Goal: Task Accomplishment & Management: Manage account settings

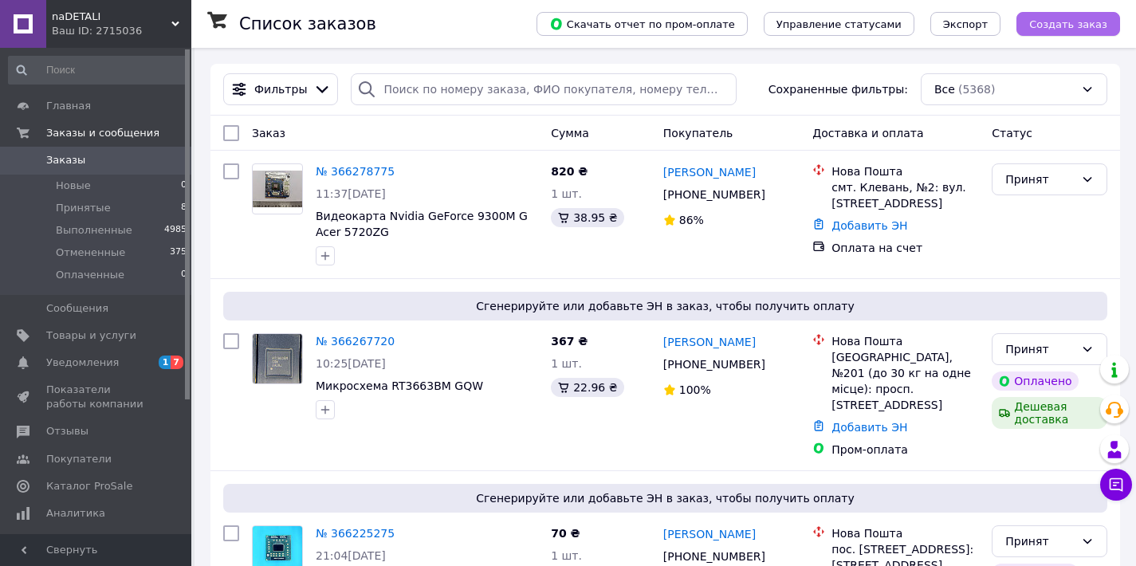
click at [1090, 23] on span "Создать заказ" at bounding box center [1068, 24] width 78 height 12
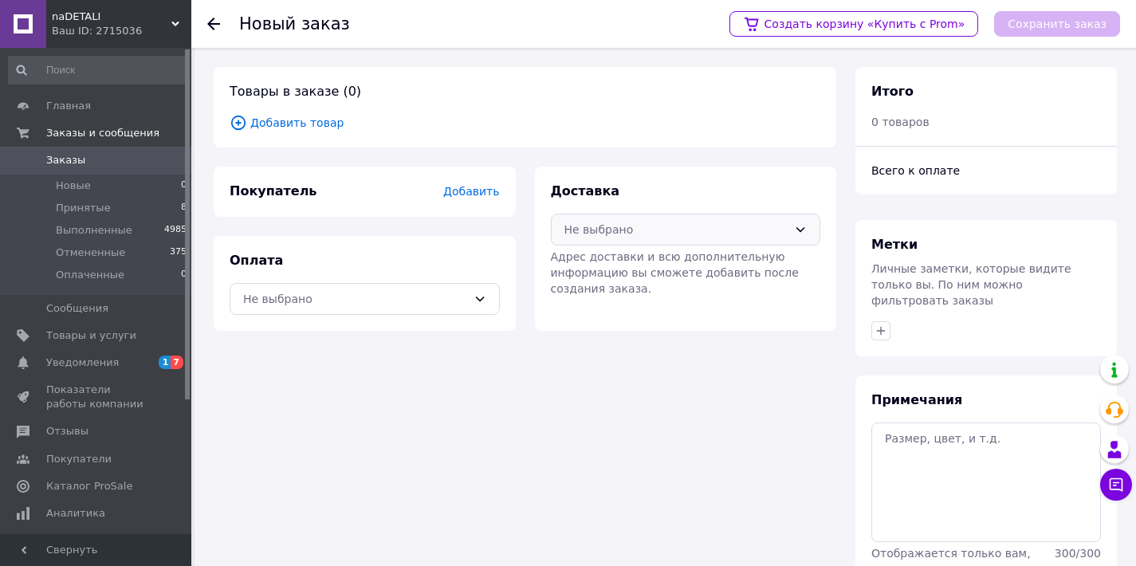
click at [692, 232] on div "Не выбрано" at bounding box center [676, 230] width 224 height 18
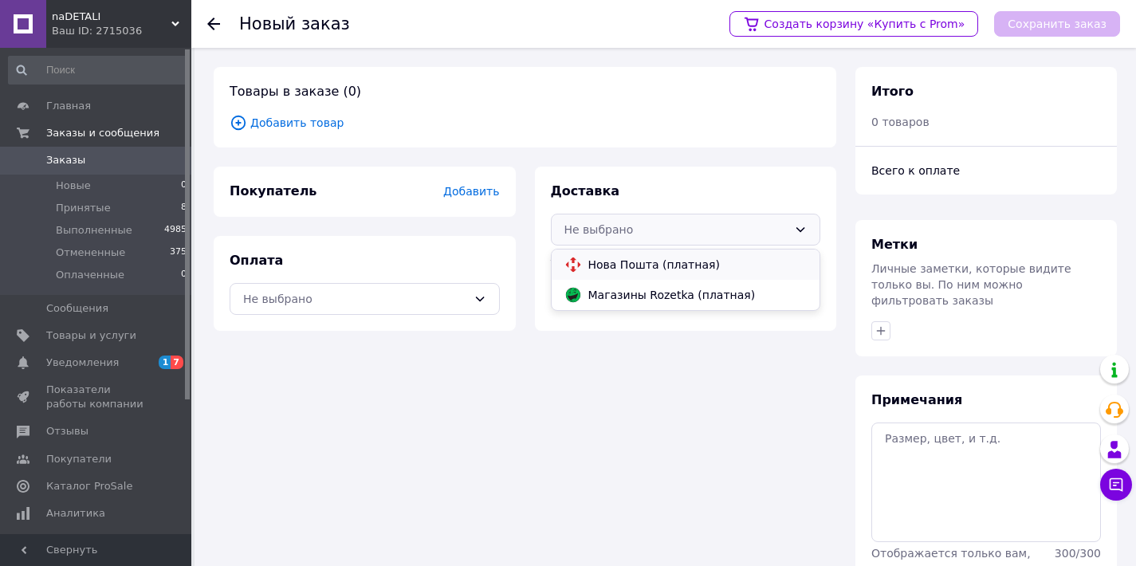
click at [677, 256] on div "Нова Пошта (платная)" at bounding box center [685, 265] width 249 height 18
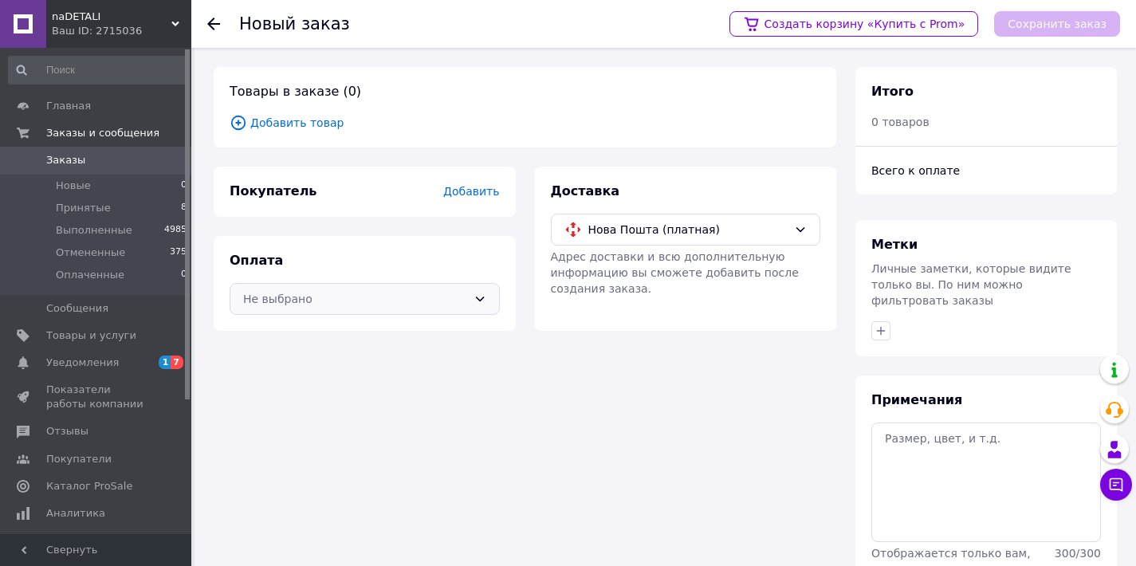
click at [372, 309] on div "Не выбрано" at bounding box center [365, 299] width 270 height 32
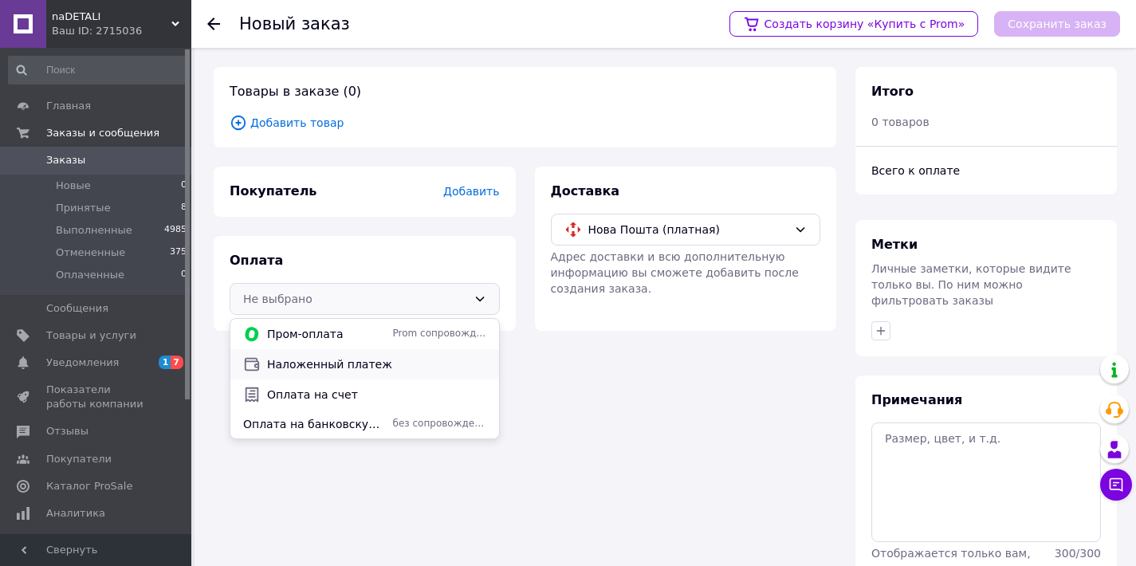
click at [354, 362] on span "Наложенный платеж" at bounding box center [376, 364] width 219 height 16
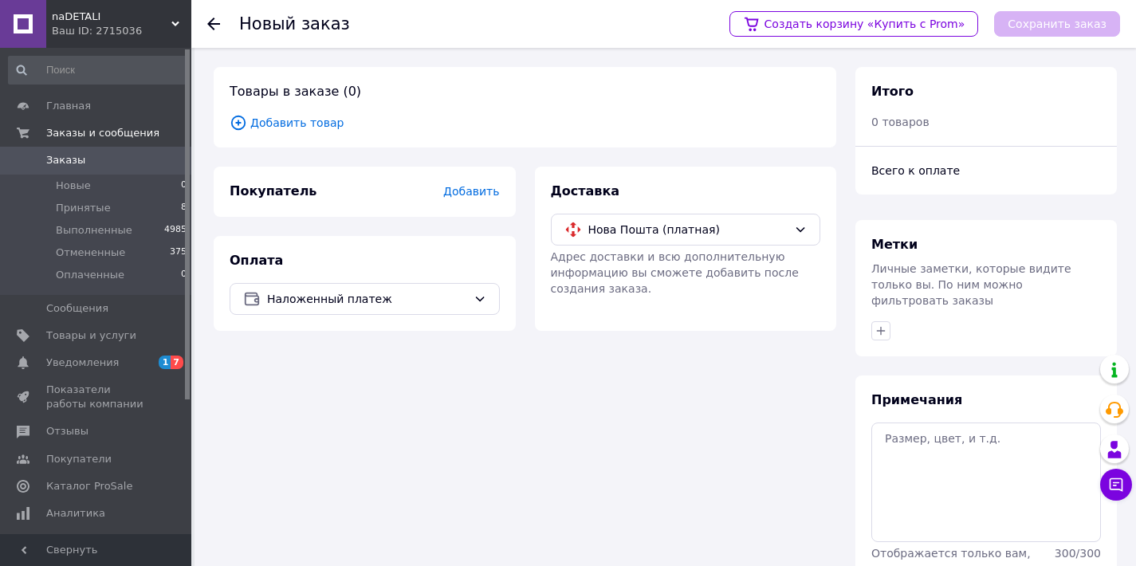
click at [497, 197] on span "Добавить" at bounding box center [471, 191] width 56 height 13
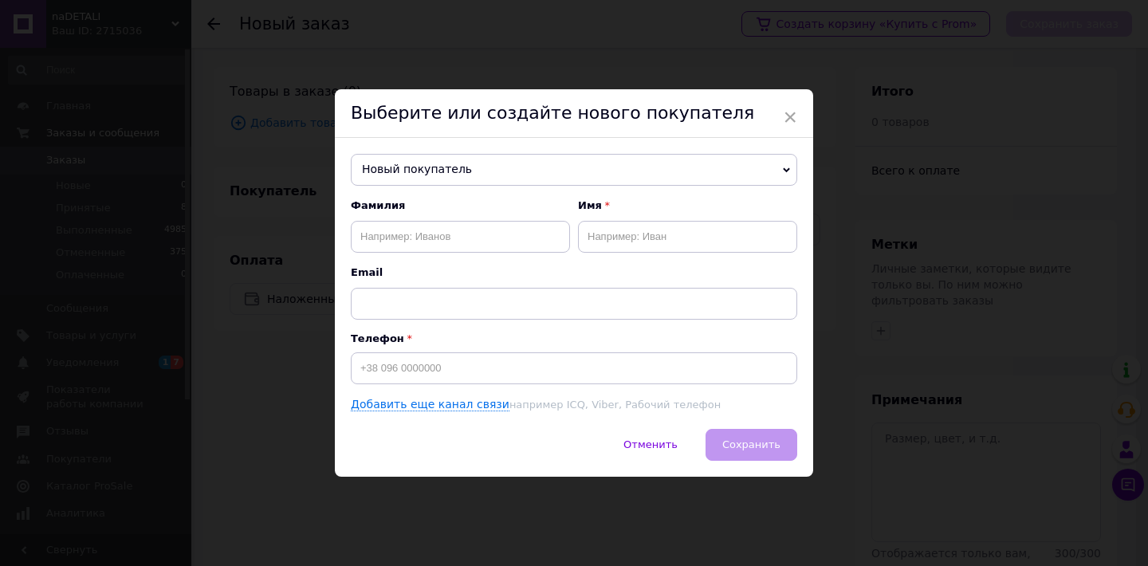
click at [513, 183] on span "Новый покупатель" at bounding box center [574, 170] width 446 height 32
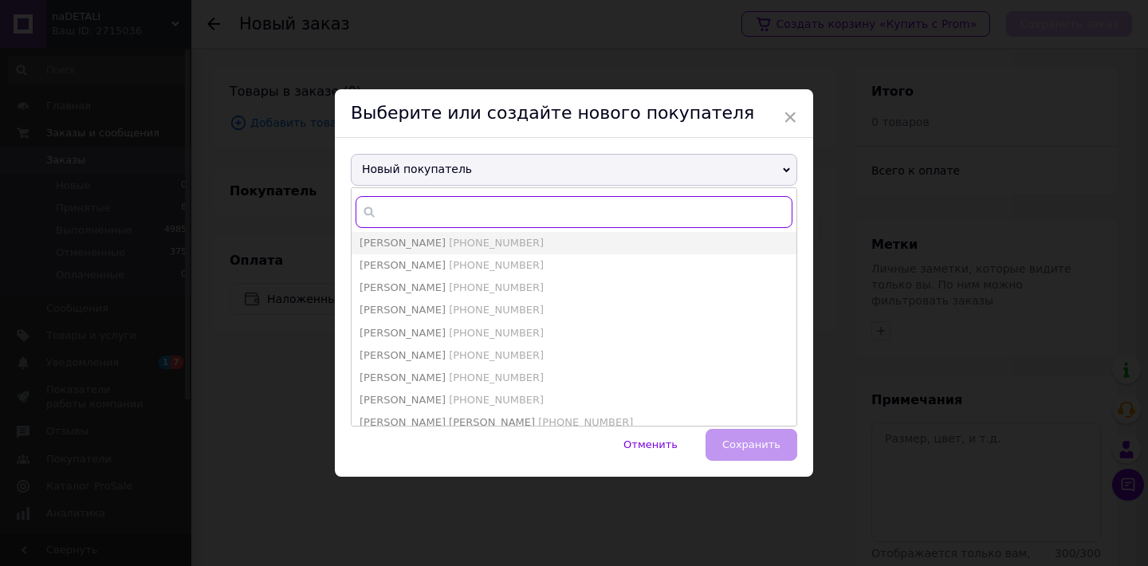
click at [511, 206] on input "text" at bounding box center [574, 212] width 437 height 32
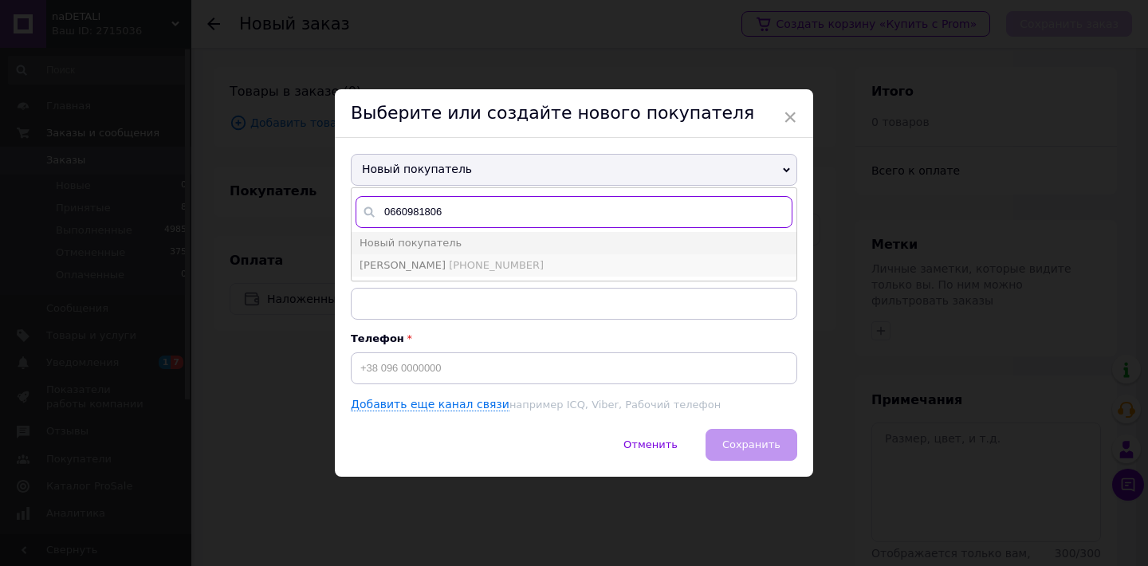
type input "0660981806"
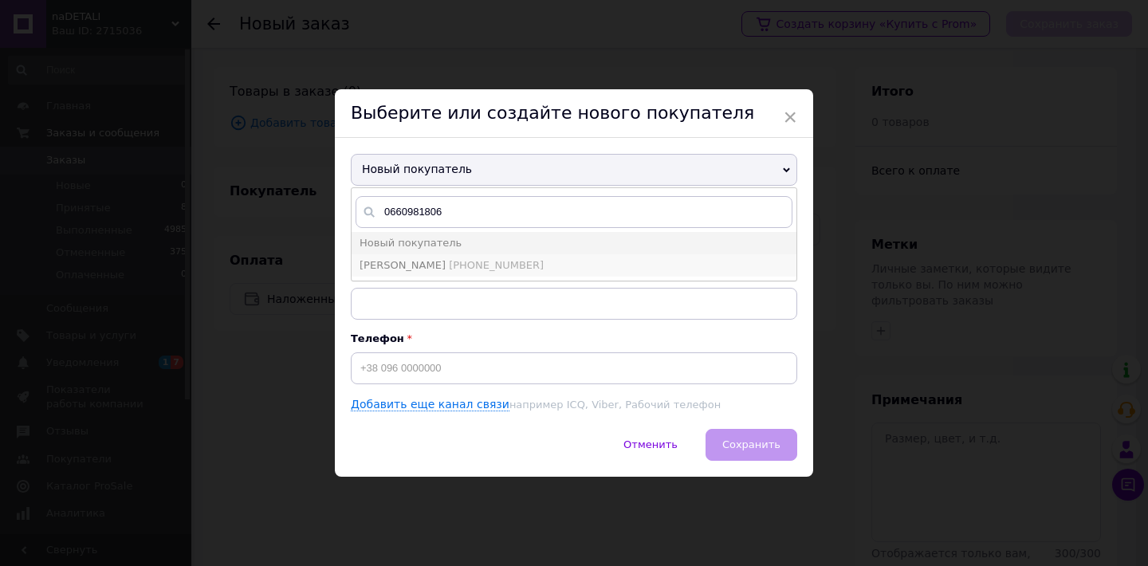
click at [510, 269] on span "[PHONE_NUMBER]" at bounding box center [496, 265] width 95 height 12
type input "[PERSON_NAME]"
type input "[PHONE_NUMBER]"
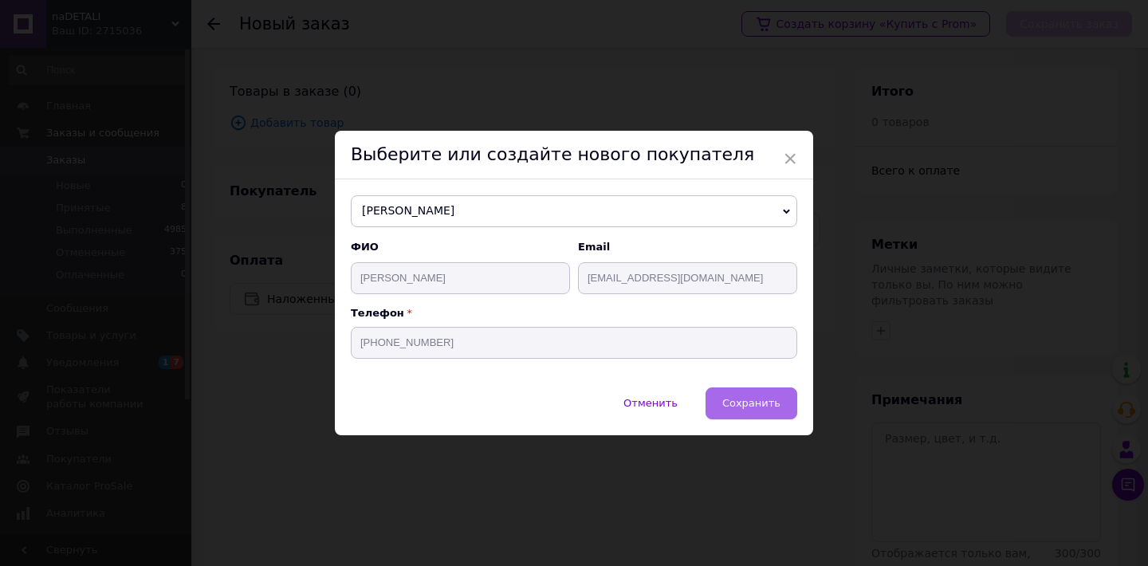
click at [751, 414] on button "Сохранить" at bounding box center [751, 403] width 92 height 32
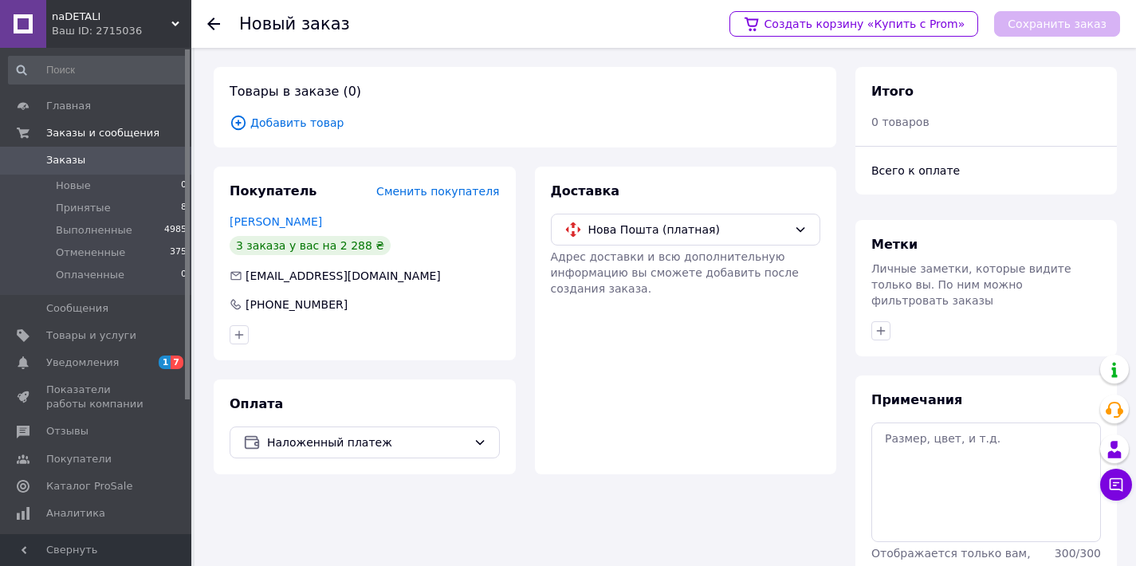
click at [305, 119] on span "Добавить товар" at bounding box center [525, 123] width 591 height 18
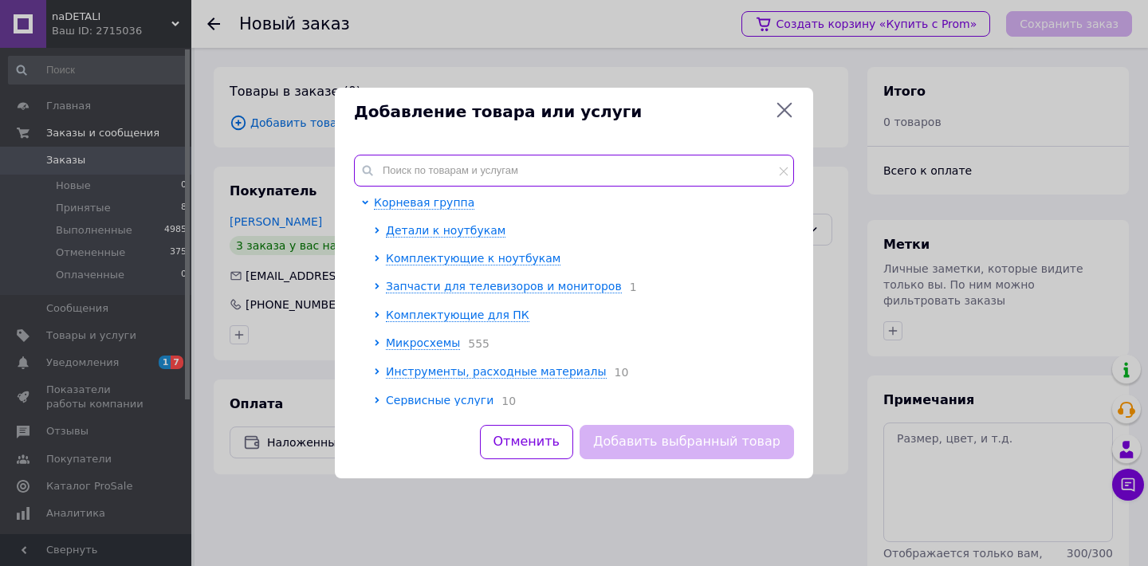
click at [468, 164] on input "text" at bounding box center [574, 171] width 440 height 32
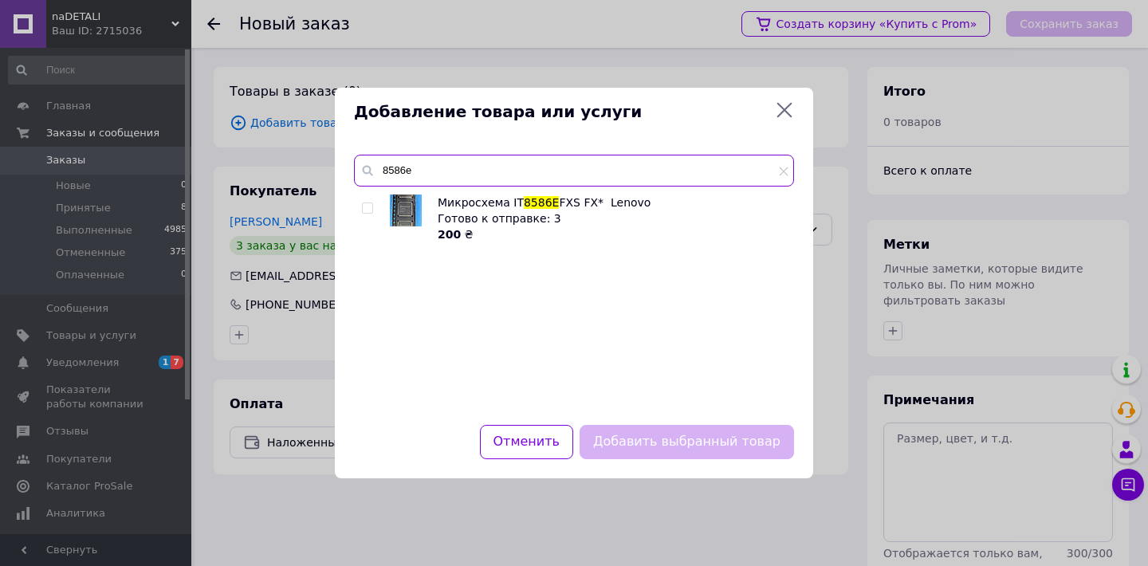
type input "8586e"
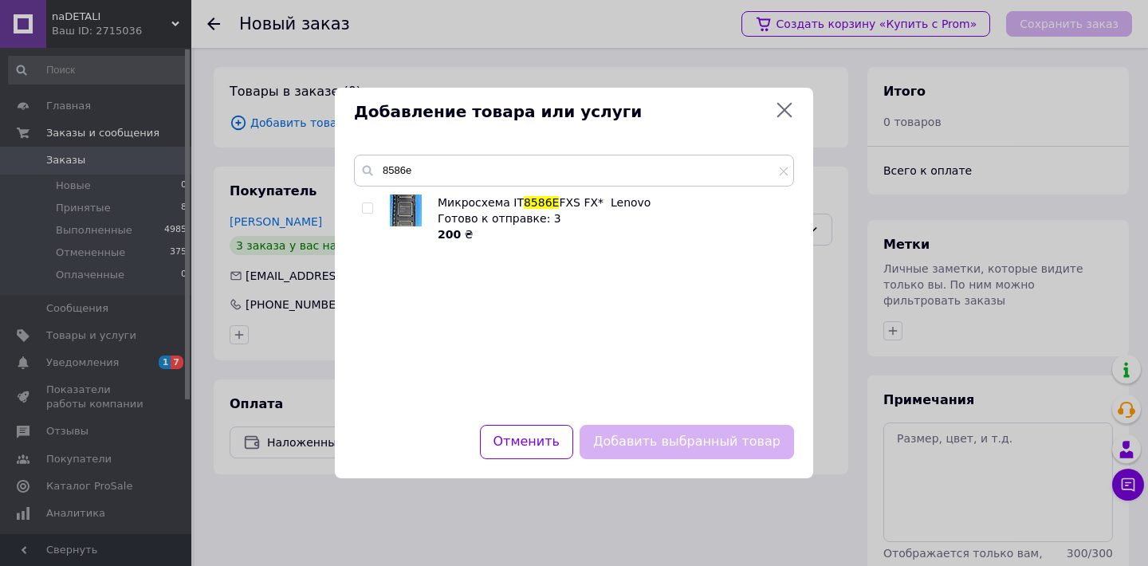
click at [368, 211] on input "checkbox" at bounding box center [367, 208] width 10 height 10
checkbox input "true"
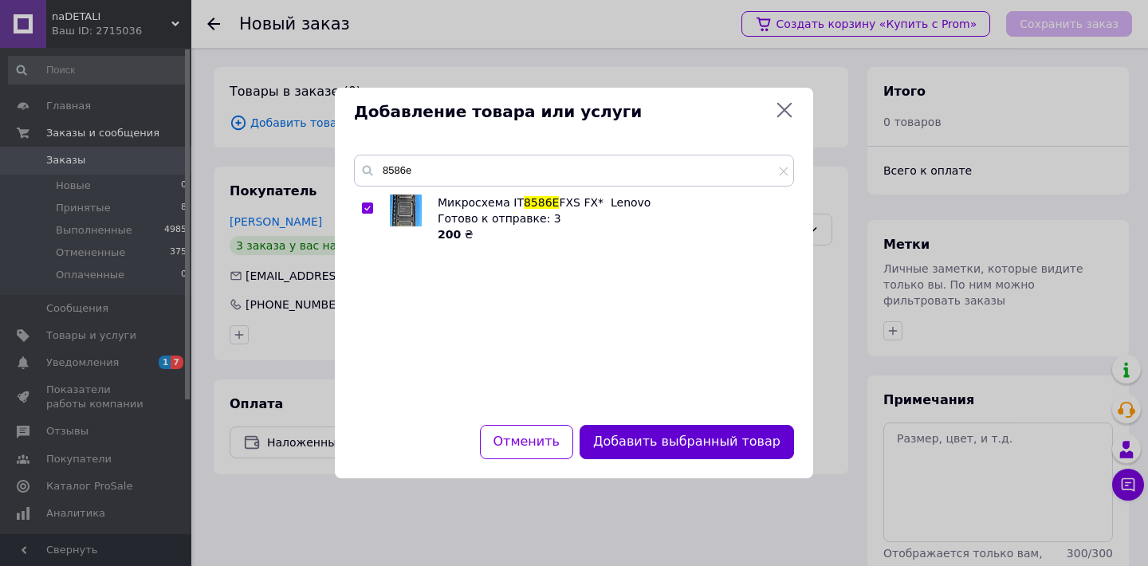
click at [741, 449] on button "Добавить выбранный товар" at bounding box center [686, 442] width 214 height 34
click at [741, 449] on div "Доставка Нова Пошта (платная) Адрес доставки и всю дополнительную информацию вы…" at bounding box center [694, 321] width 308 height 308
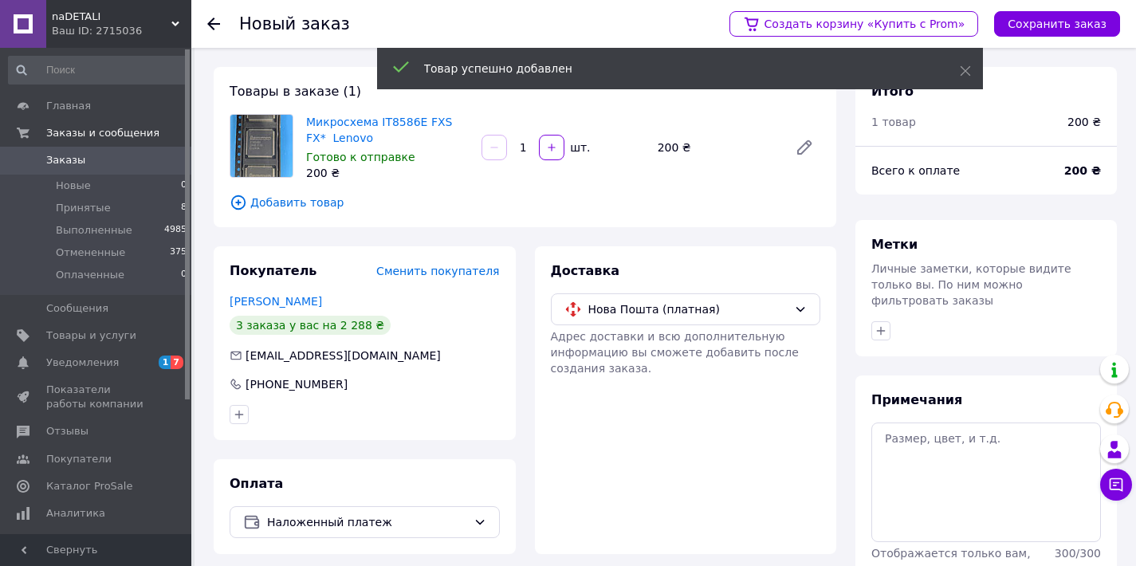
click at [320, 205] on span "Добавить товар" at bounding box center [525, 203] width 591 height 18
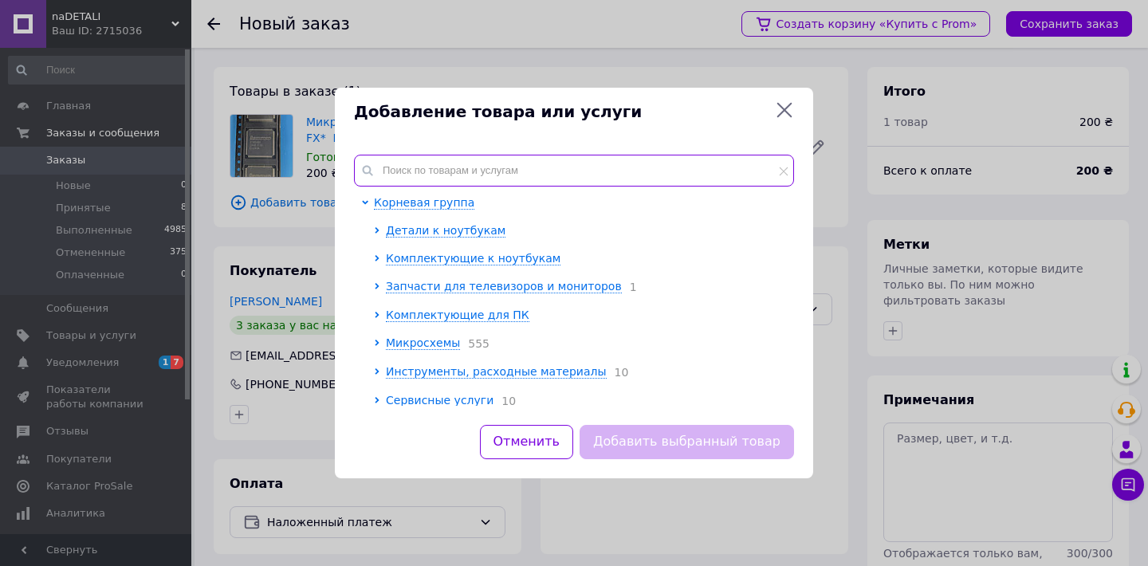
click at [549, 171] on input "text" at bounding box center [574, 171] width 440 height 32
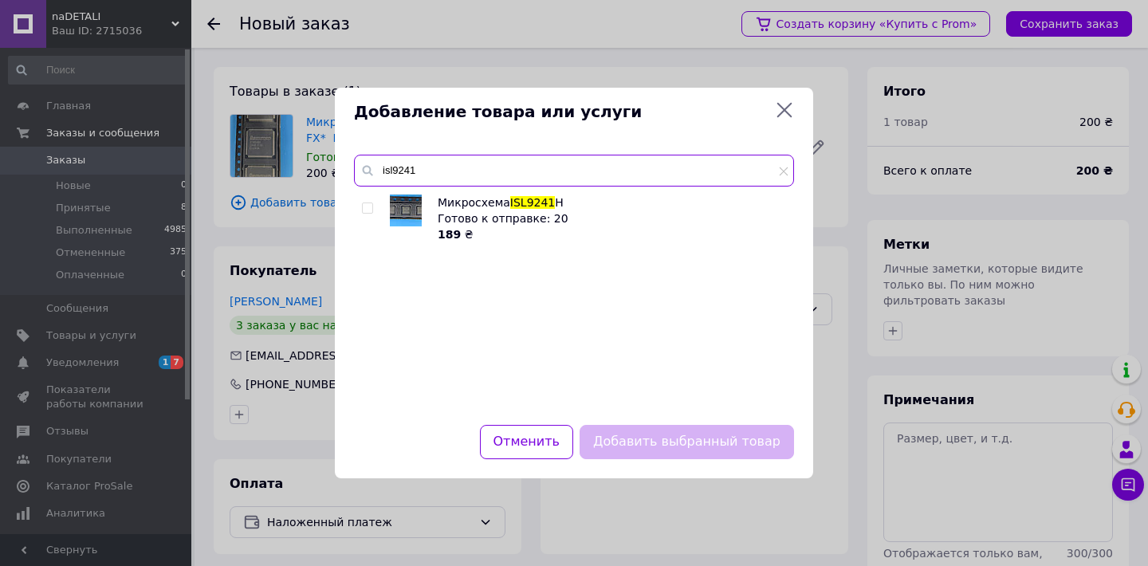
type input "isl9241"
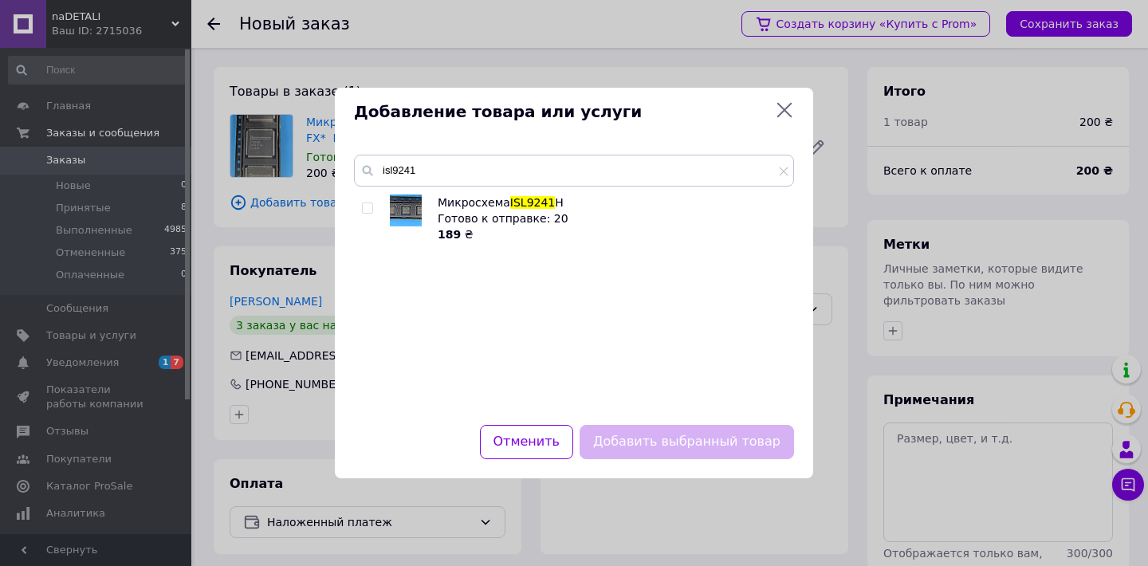
click at [369, 207] on input "checkbox" at bounding box center [367, 208] width 10 height 10
checkbox input "true"
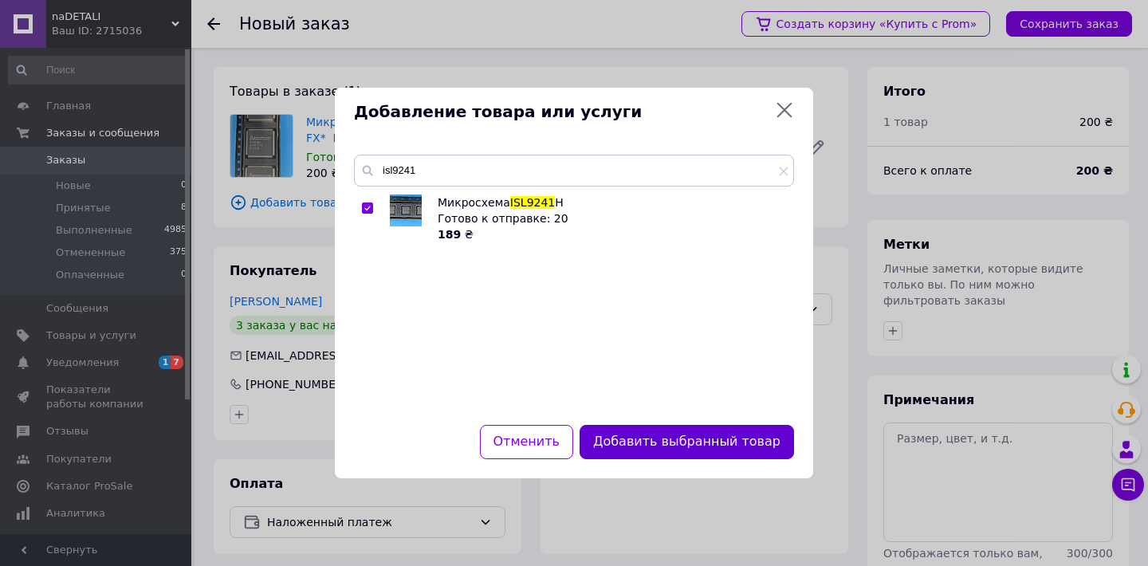
click at [722, 442] on button "Добавить выбранный товар" at bounding box center [686, 442] width 214 height 34
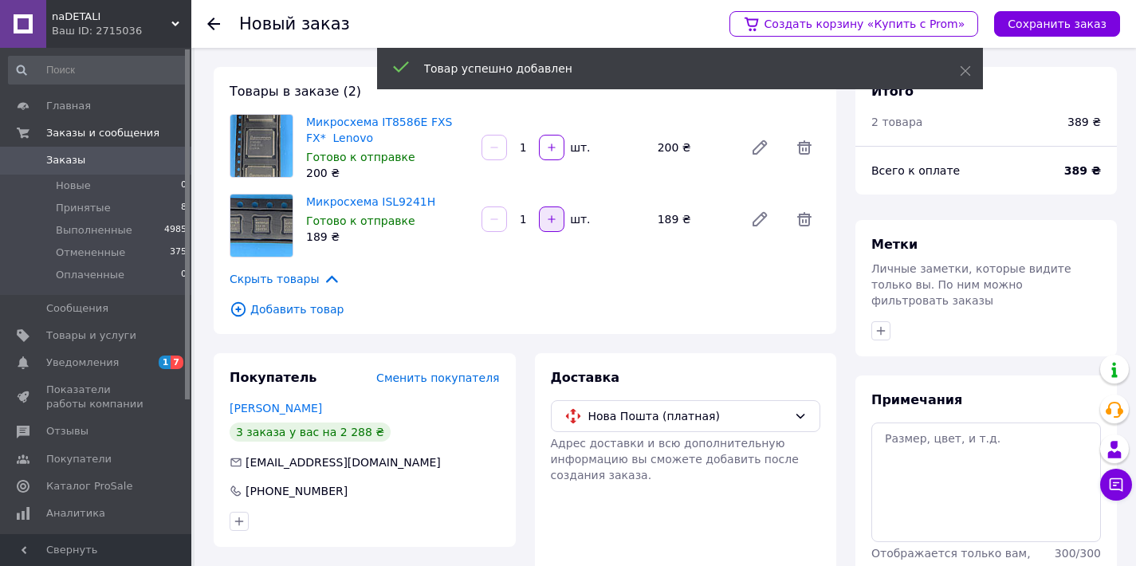
click at [549, 221] on icon "button" at bounding box center [551, 219] width 11 height 11
type input "2"
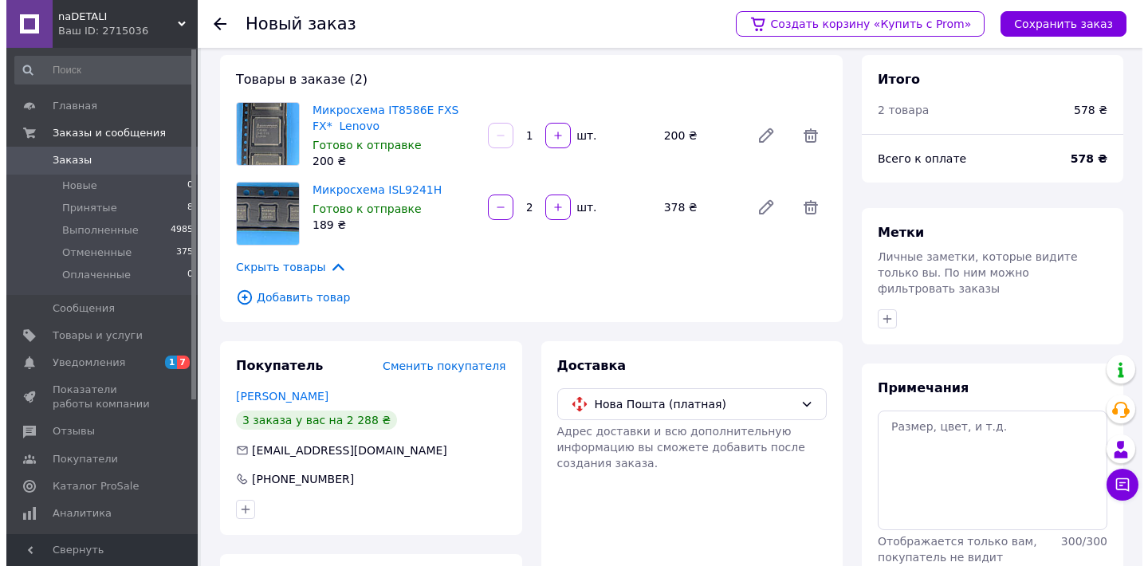
scroll to position [13, 0]
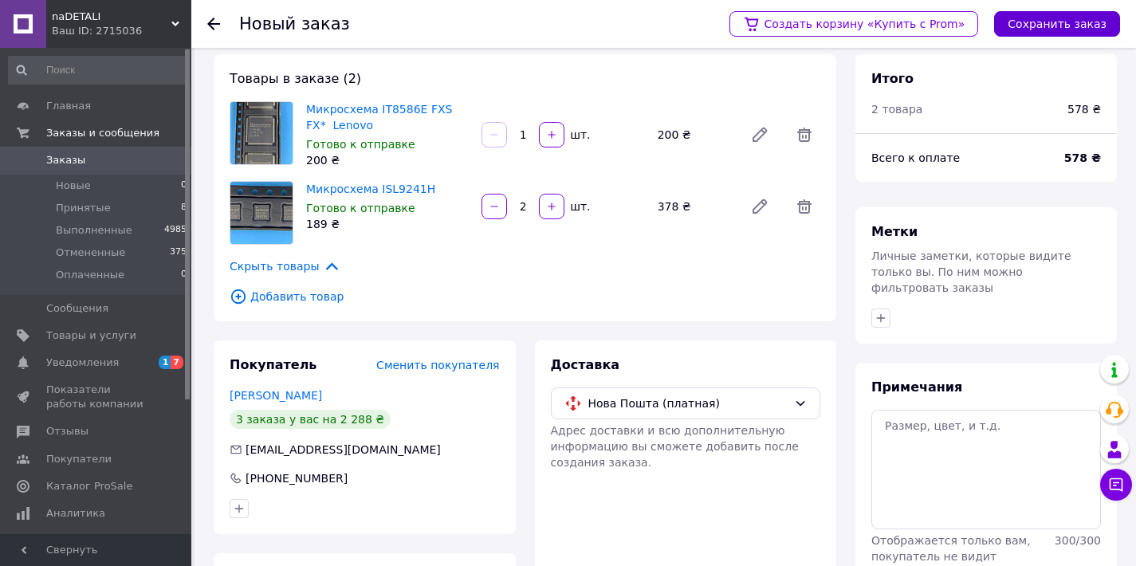
click at [1043, 22] on button "Сохранить заказ" at bounding box center [1057, 24] width 126 height 26
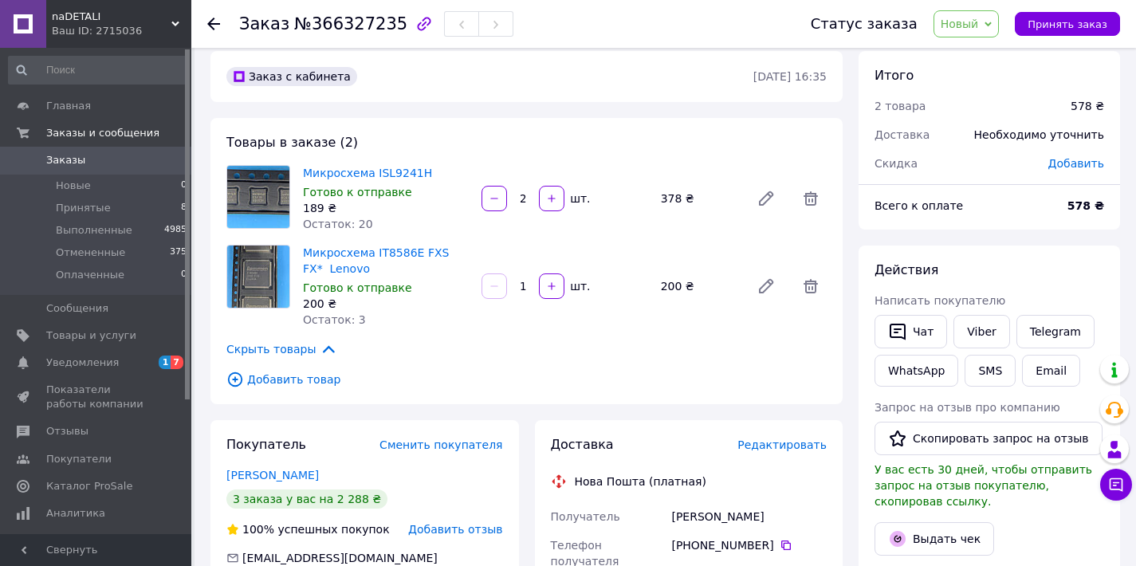
click at [995, 28] on span "Новый" at bounding box center [966, 23] width 66 height 27
click at [969, 53] on li "Принят" at bounding box center [976, 56] width 84 height 24
click at [799, 440] on span "Редактировать" at bounding box center [781, 444] width 89 height 13
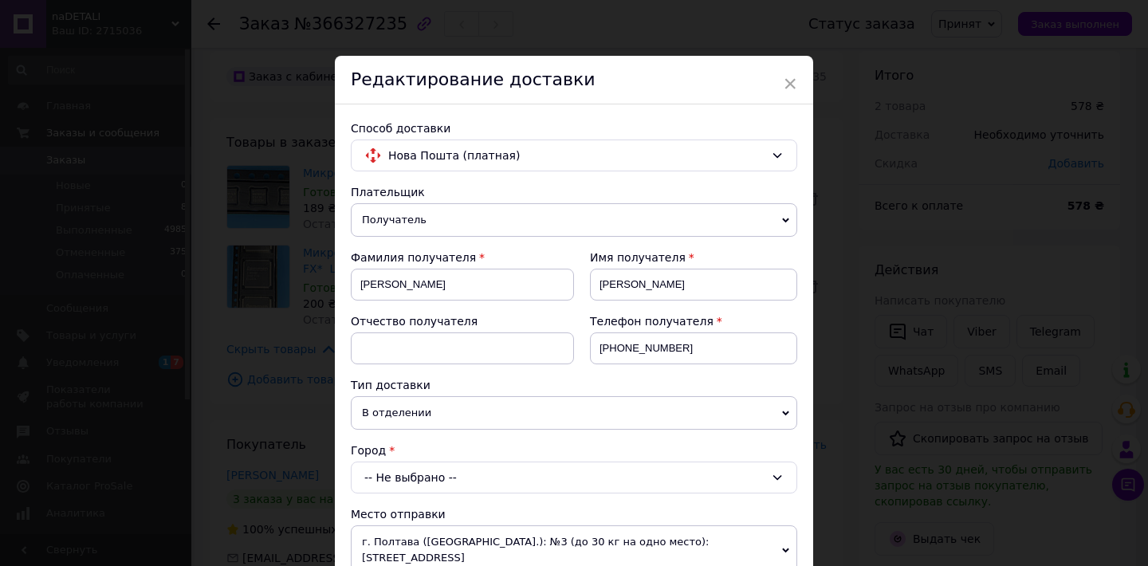
click at [580, 471] on div "-- Не выбрано --" at bounding box center [574, 478] width 446 height 32
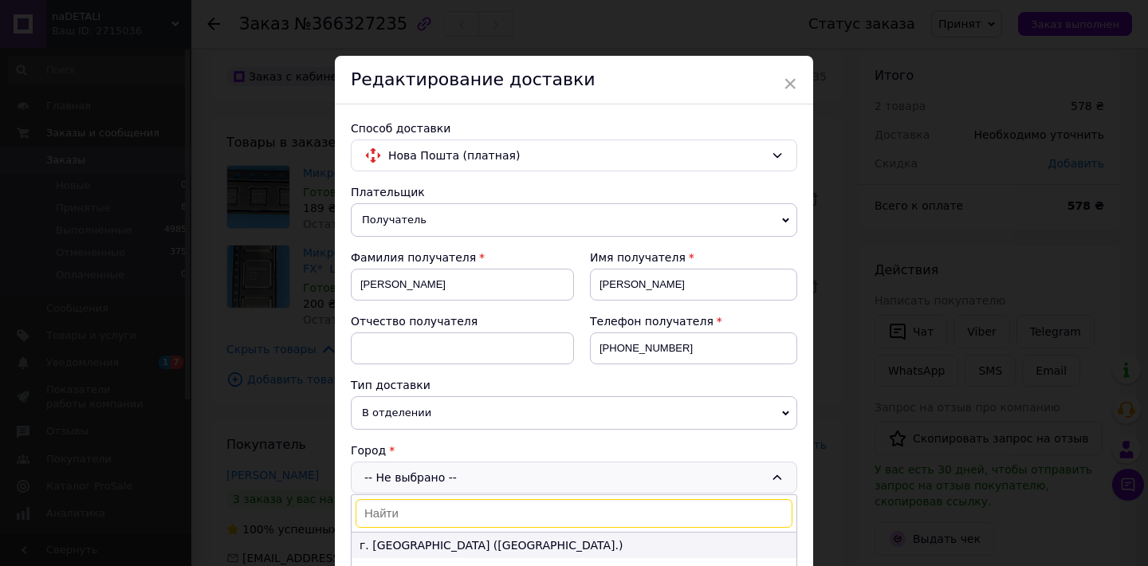
click at [490, 544] on li "г. [GEOGRAPHIC_DATA] ([GEOGRAPHIC_DATA].)" at bounding box center [574, 545] width 445 height 26
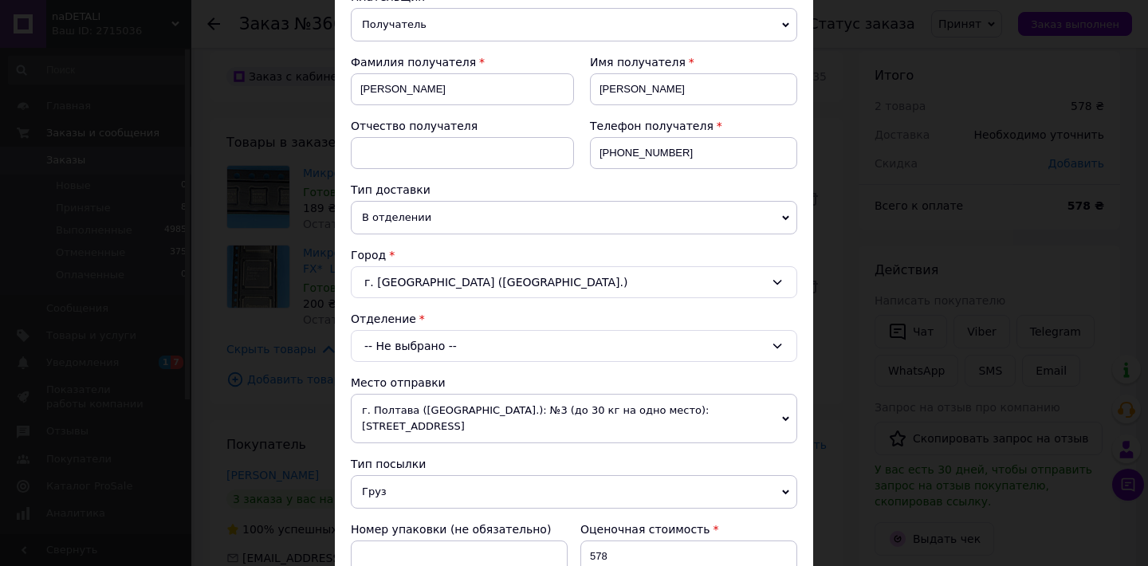
scroll to position [328, 0]
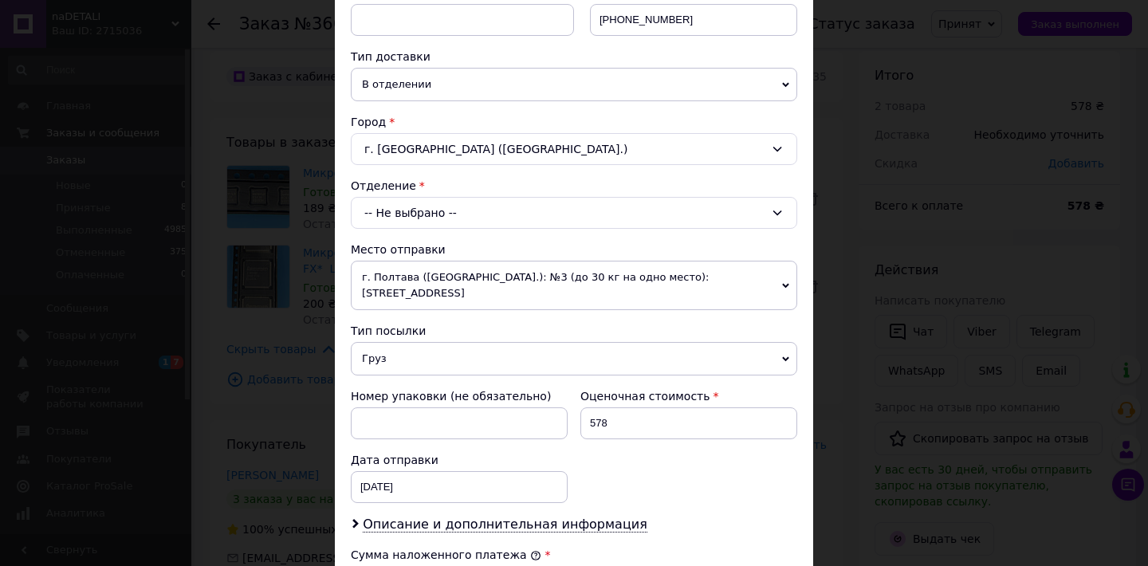
click at [610, 218] on div "-- Не выбрано --" at bounding box center [574, 213] width 446 height 32
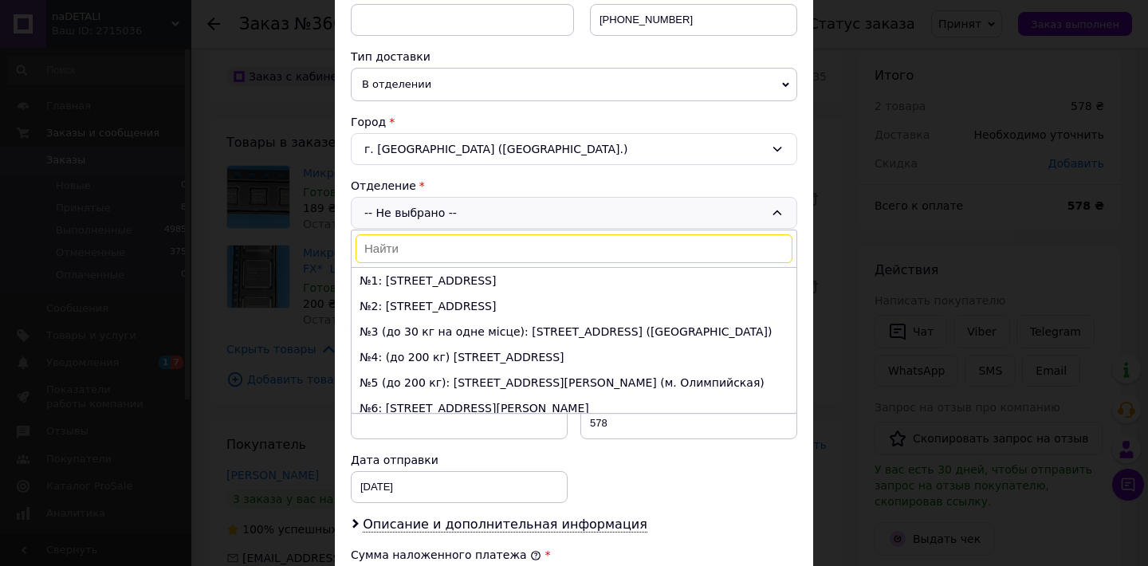
click at [564, 253] on input at bounding box center [574, 248] width 437 height 29
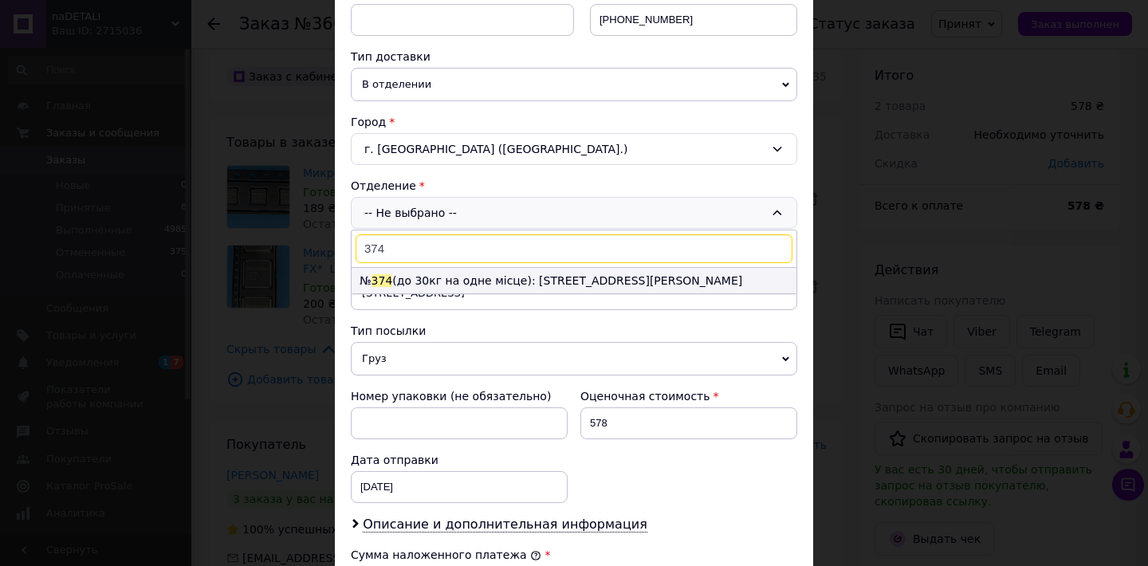
type input "374"
click at [663, 285] on li "№ 374 (до 30кг на одне місце): ул. Николая Закревского, 101-Г" at bounding box center [574, 281] width 445 height 26
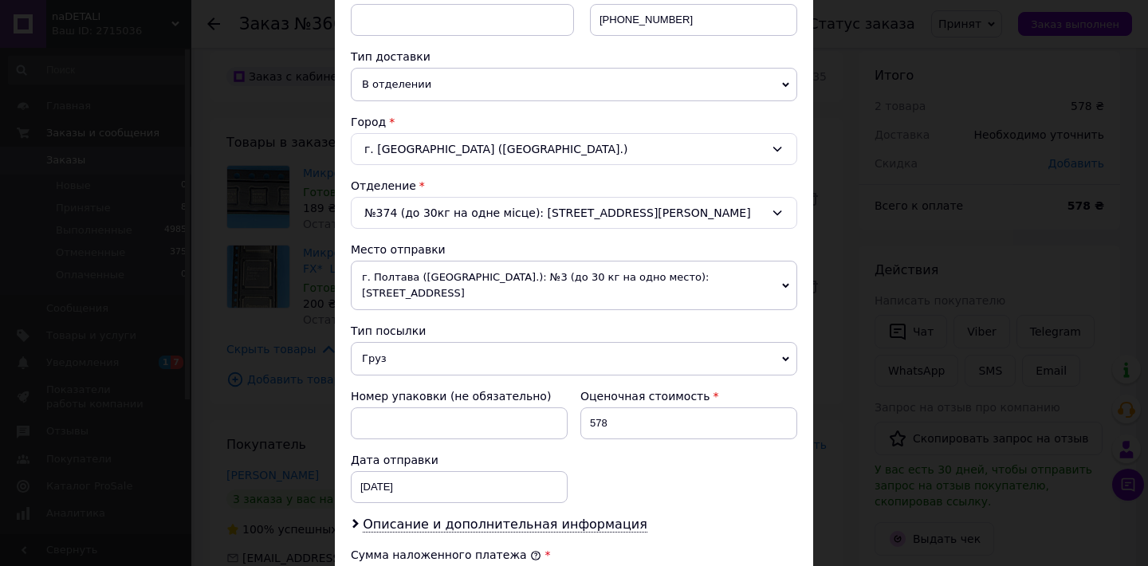
click at [646, 365] on span "Груз" at bounding box center [574, 358] width 446 height 33
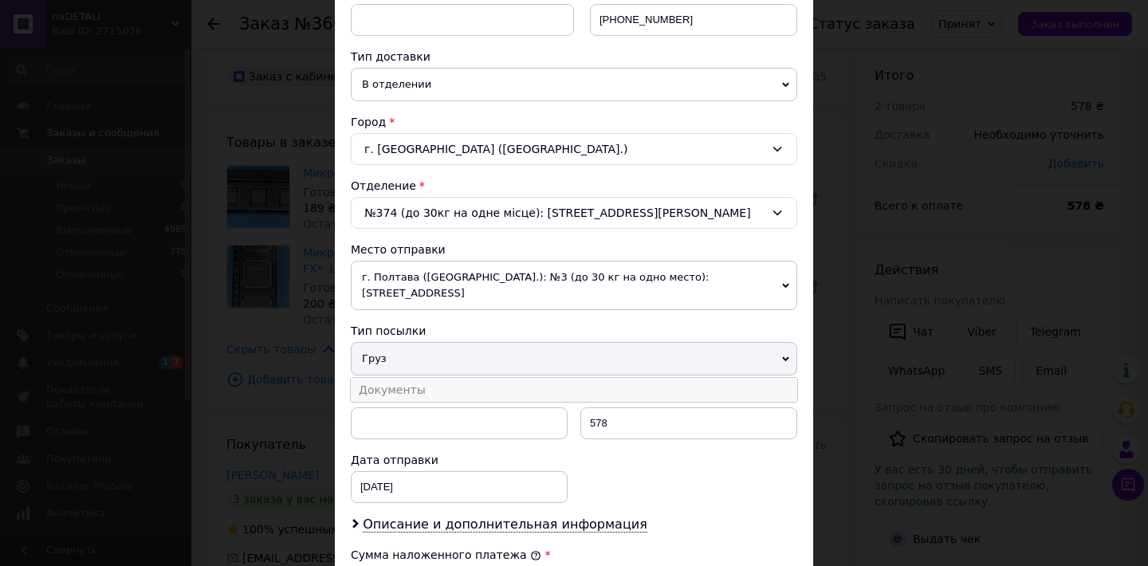
click at [638, 385] on li "Документы" at bounding box center [574, 390] width 446 height 24
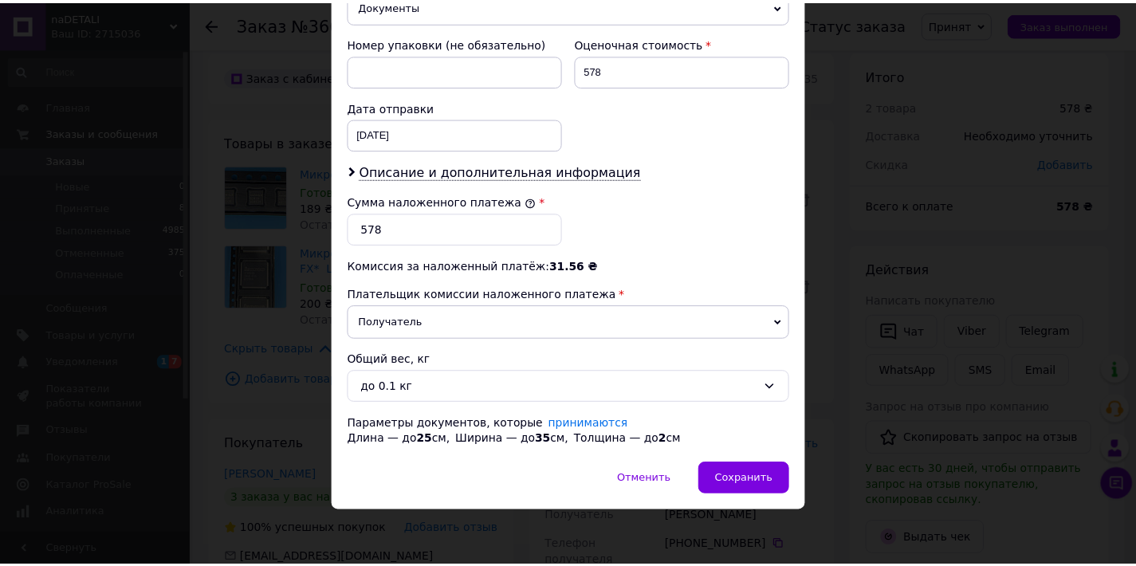
scroll to position [682, 0]
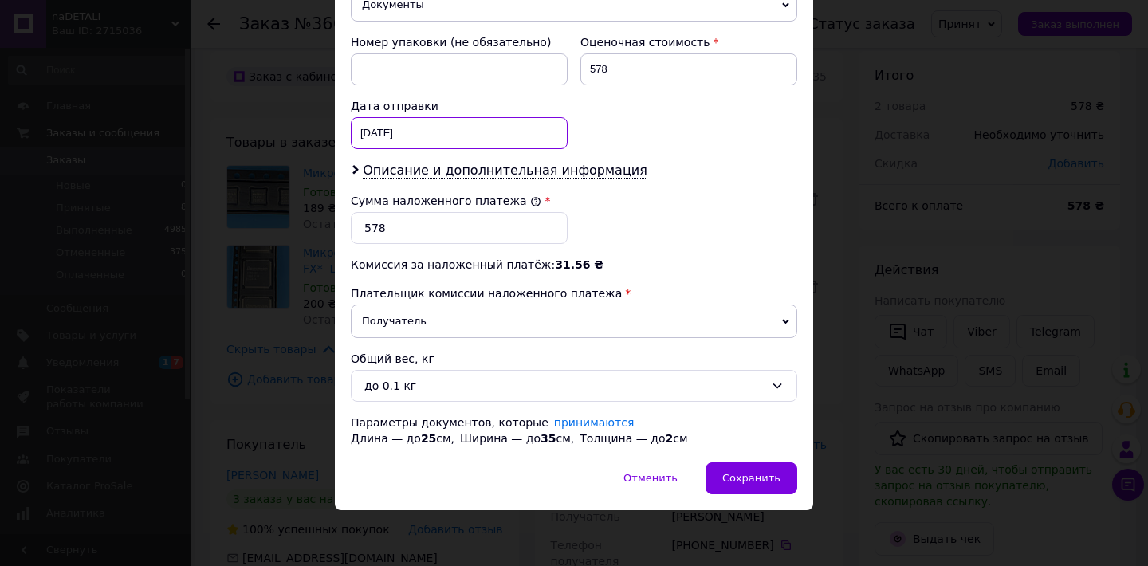
click at [371, 135] on div "12.10.2025 < 2025 > < Октябрь > Пн Вт Ср Чт Пт Сб Вс 29 30 1 2 3 4 5 6 7 8 9 10…" at bounding box center [459, 133] width 217 height 32
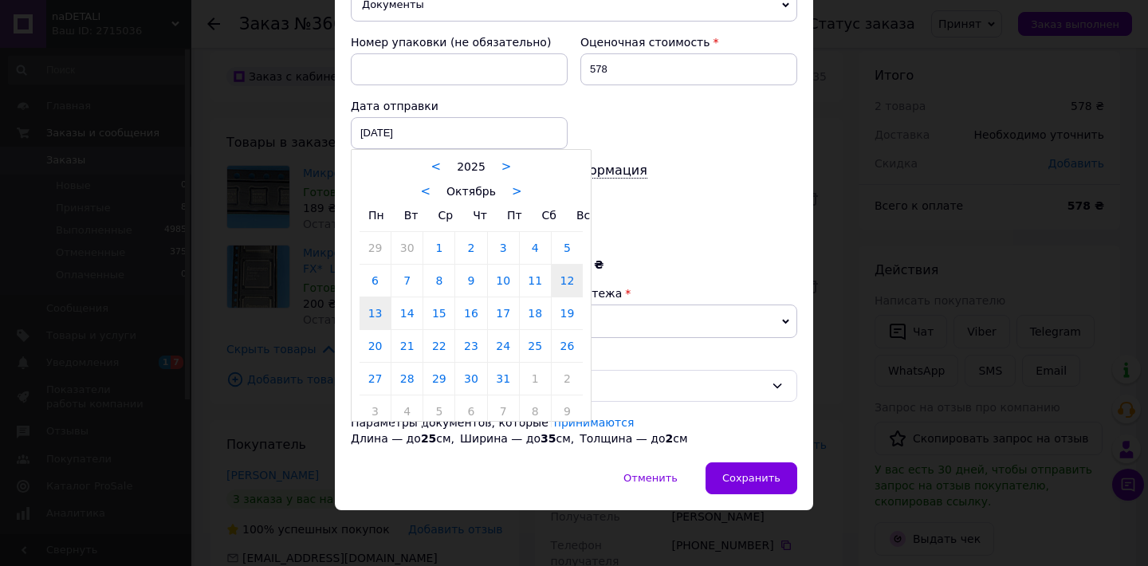
click at [368, 316] on link "13" at bounding box center [374, 313] width 31 height 32
type input "[DATE]"
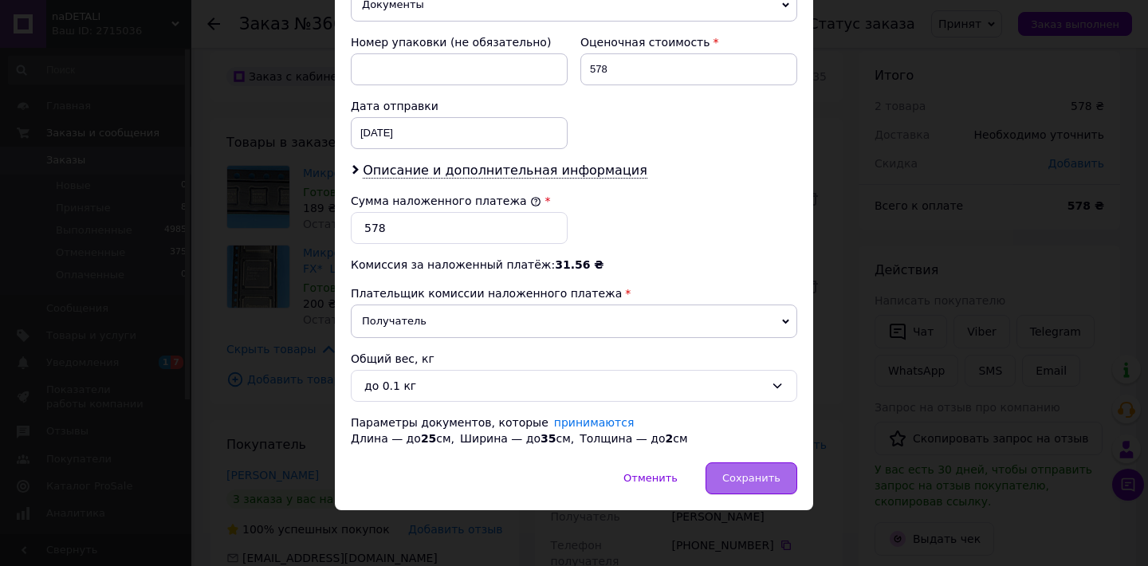
click at [739, 466] on div "Сохранить" at bounding box center [751, 478] width 92 height 32
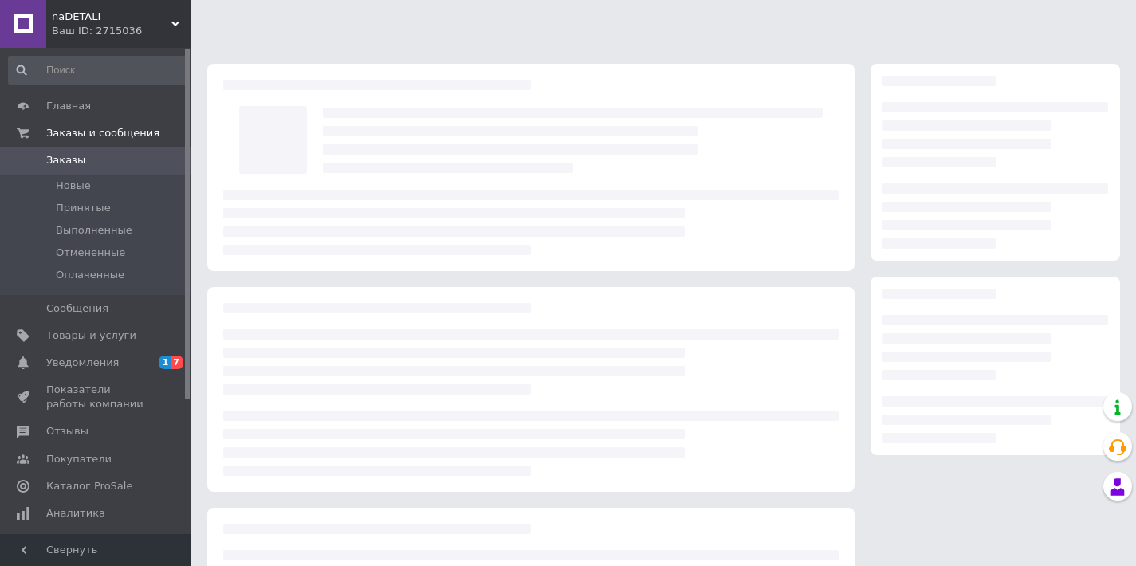
scroll to position [13, 0]
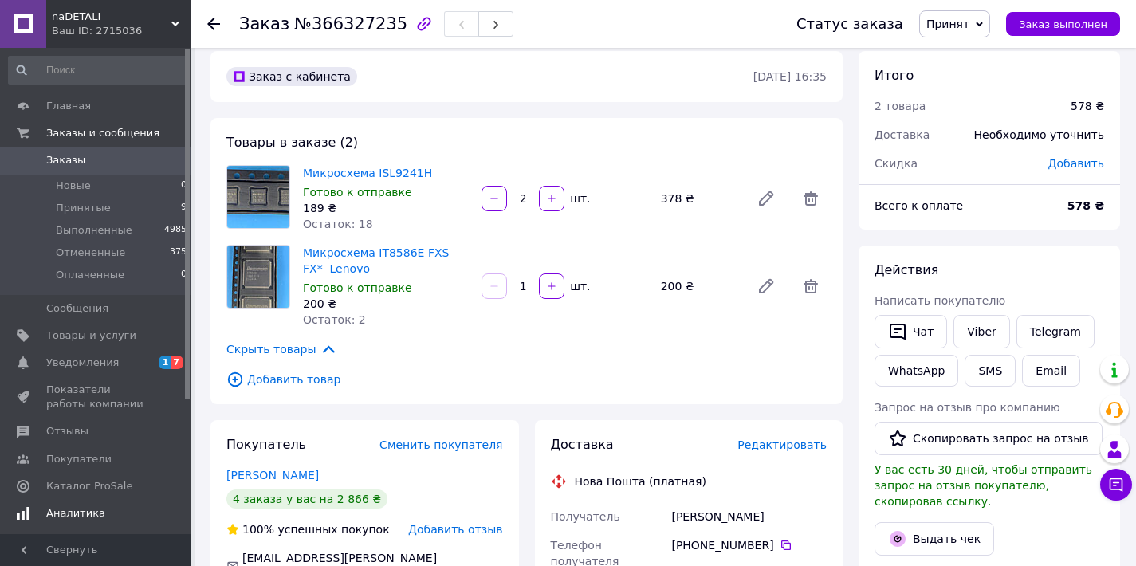
click at [94, 509] on span "Аналитика" at bounding box center [75, 513] width 59 height 14
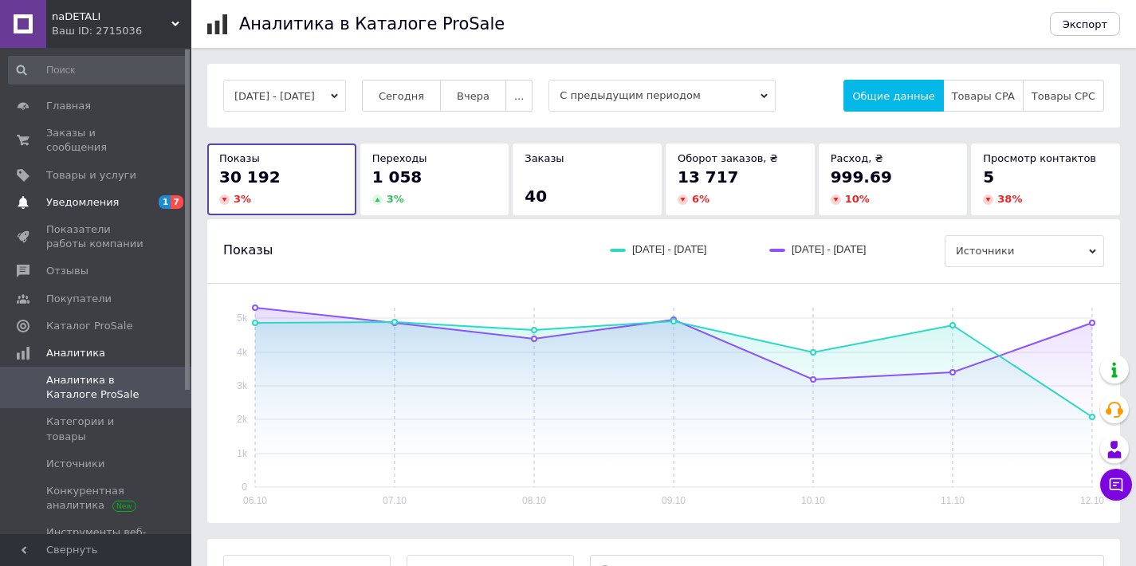
click at [101, 205] on span "Уведомления" at bounding box center [82, 202] width 73 height 14
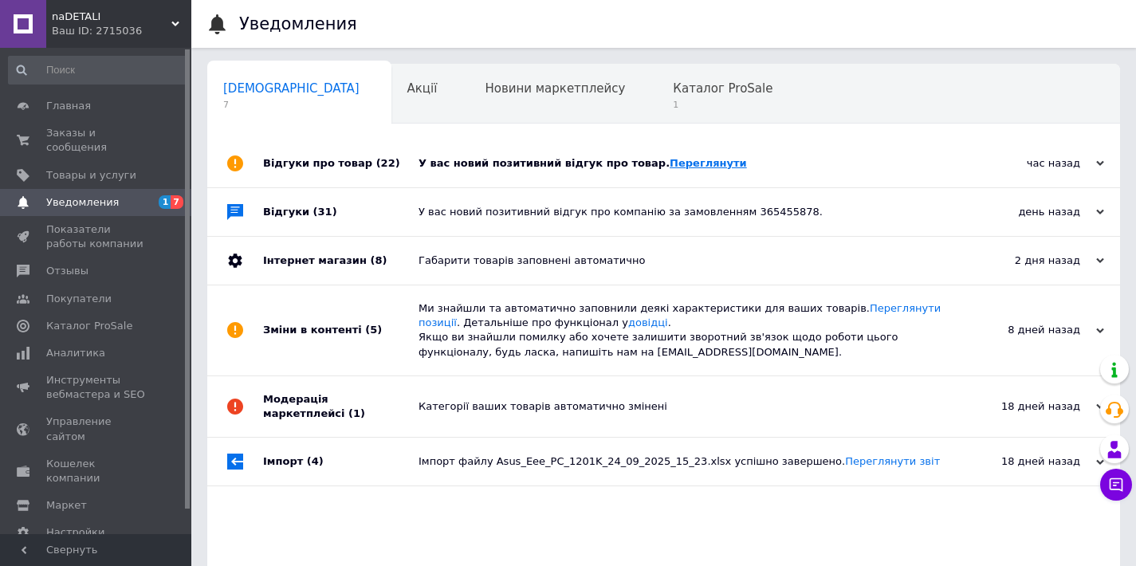
click at [670, 163] on link "Переглянути" at bounding box center [708, 163] width 77 height 12
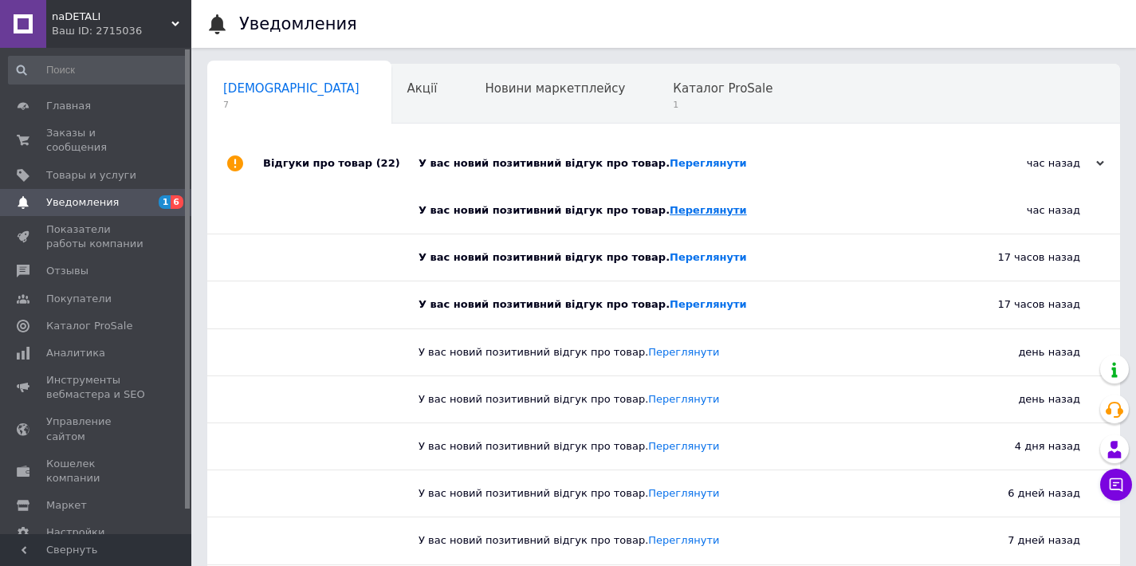
click at [677, 216] on link "Переглянути" at bounding box center [708, 210] width 77 height 12
click at [49, 132] on span "Заказы и сообщения" at bounding box center [96, 140] width 101 height 29
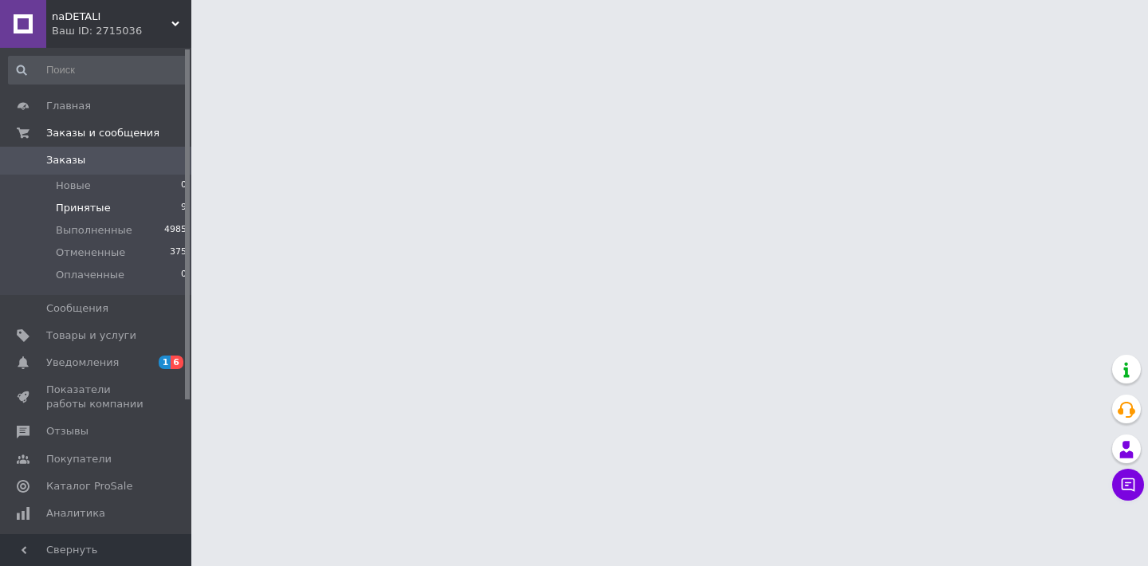
click at [118, 210] on li "Принятые 9" at bounding box center [98, 208] width 196 height 22
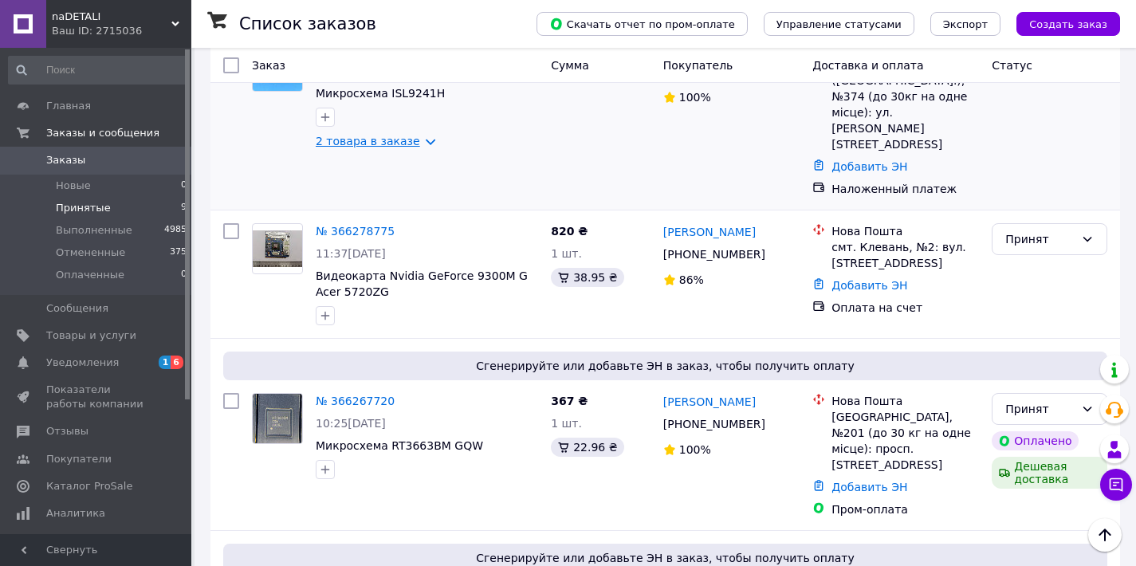
scroll to position [108, 0]
